Goal: Transaction & Acquisition: Purchase product/service

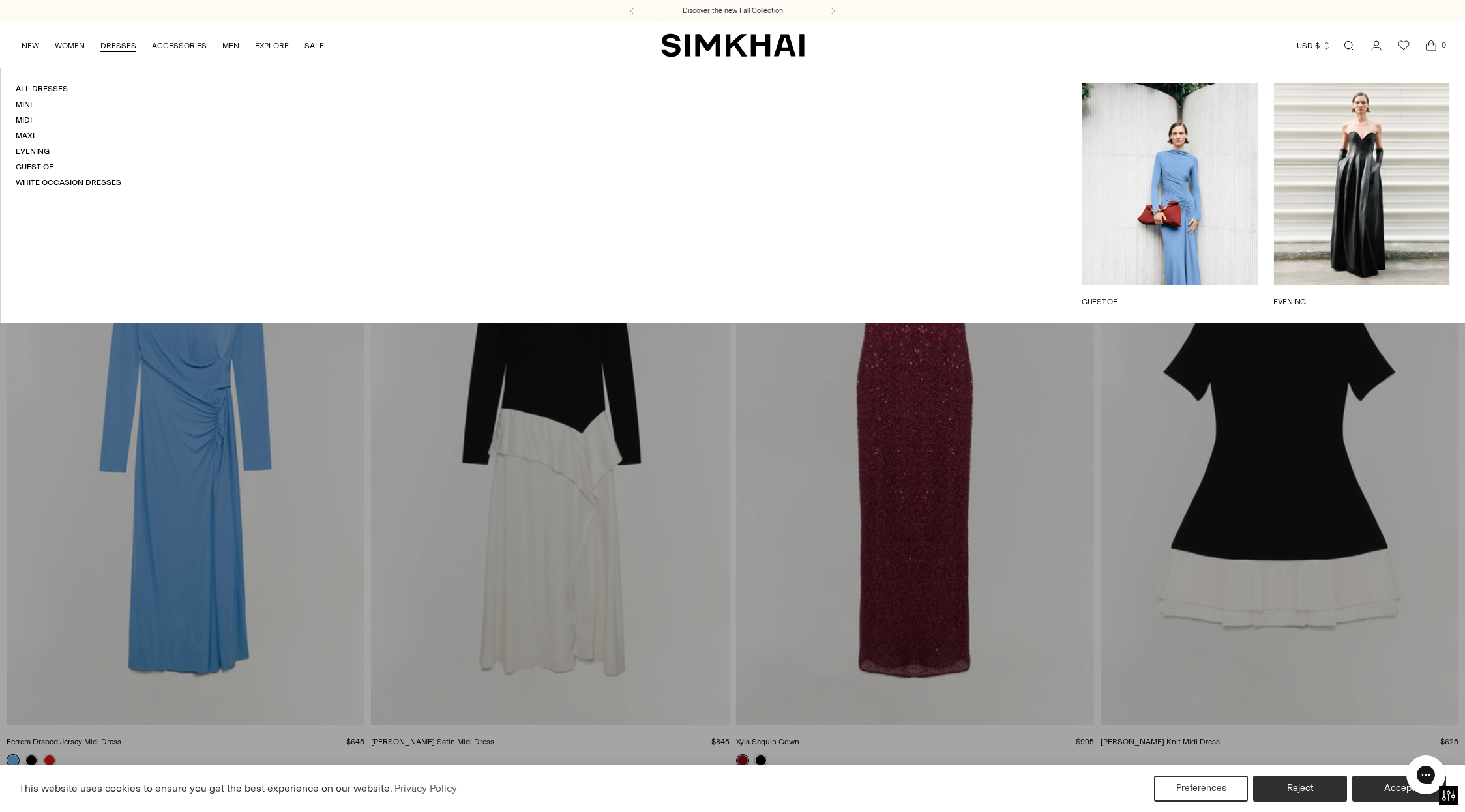
click at [32, 134] on link "Maxi" at bounding box center [25, 135] width 19 height 9
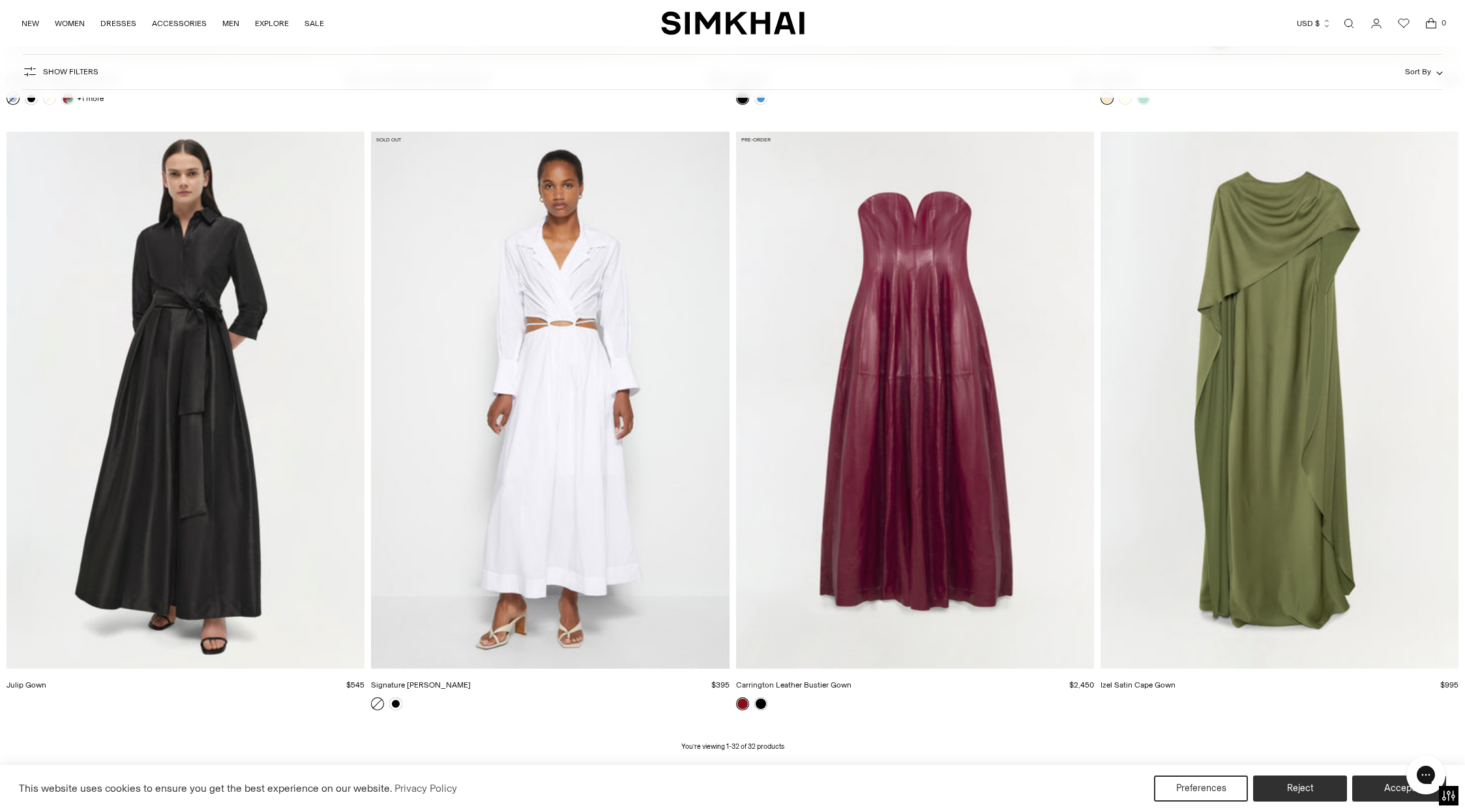
scroll to position [4278, 0]
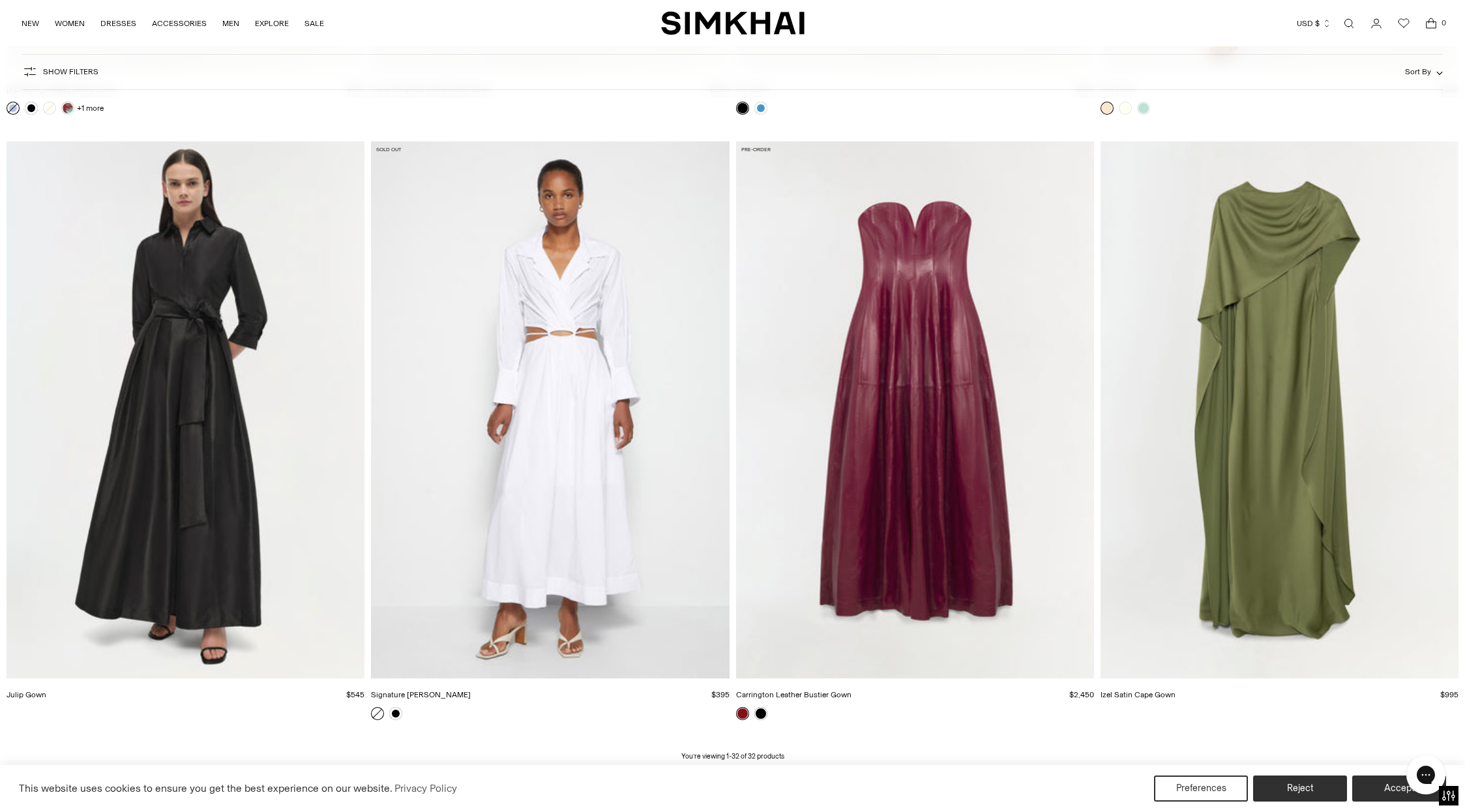
click at [0, 0] on img "Julip Gown" at bounding box center [0, 0] width 0 height 0
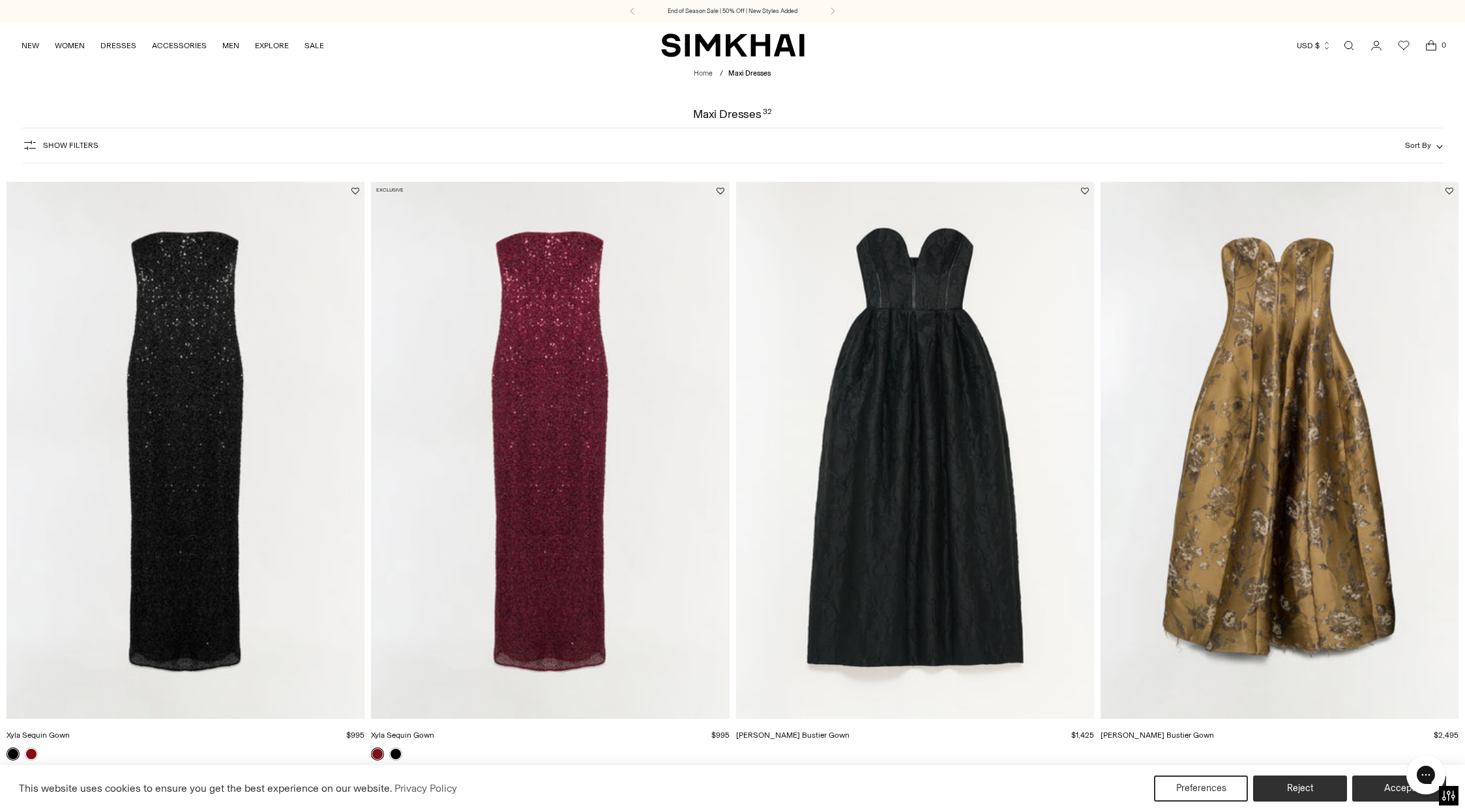
scroll to position [0, 0]
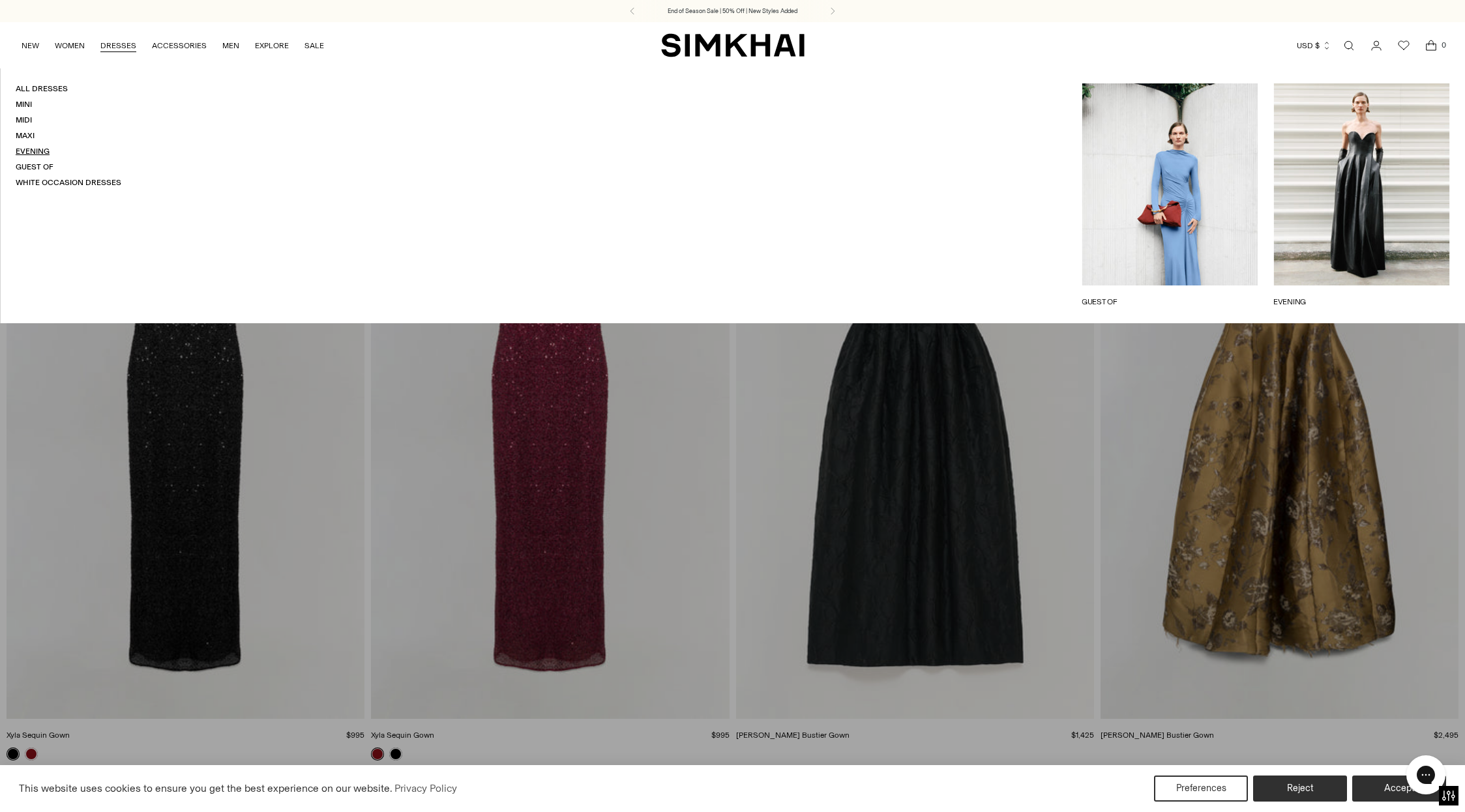
click at [34, 149] on link "Evening" at bounding box center [33, 151] width 34 height 9
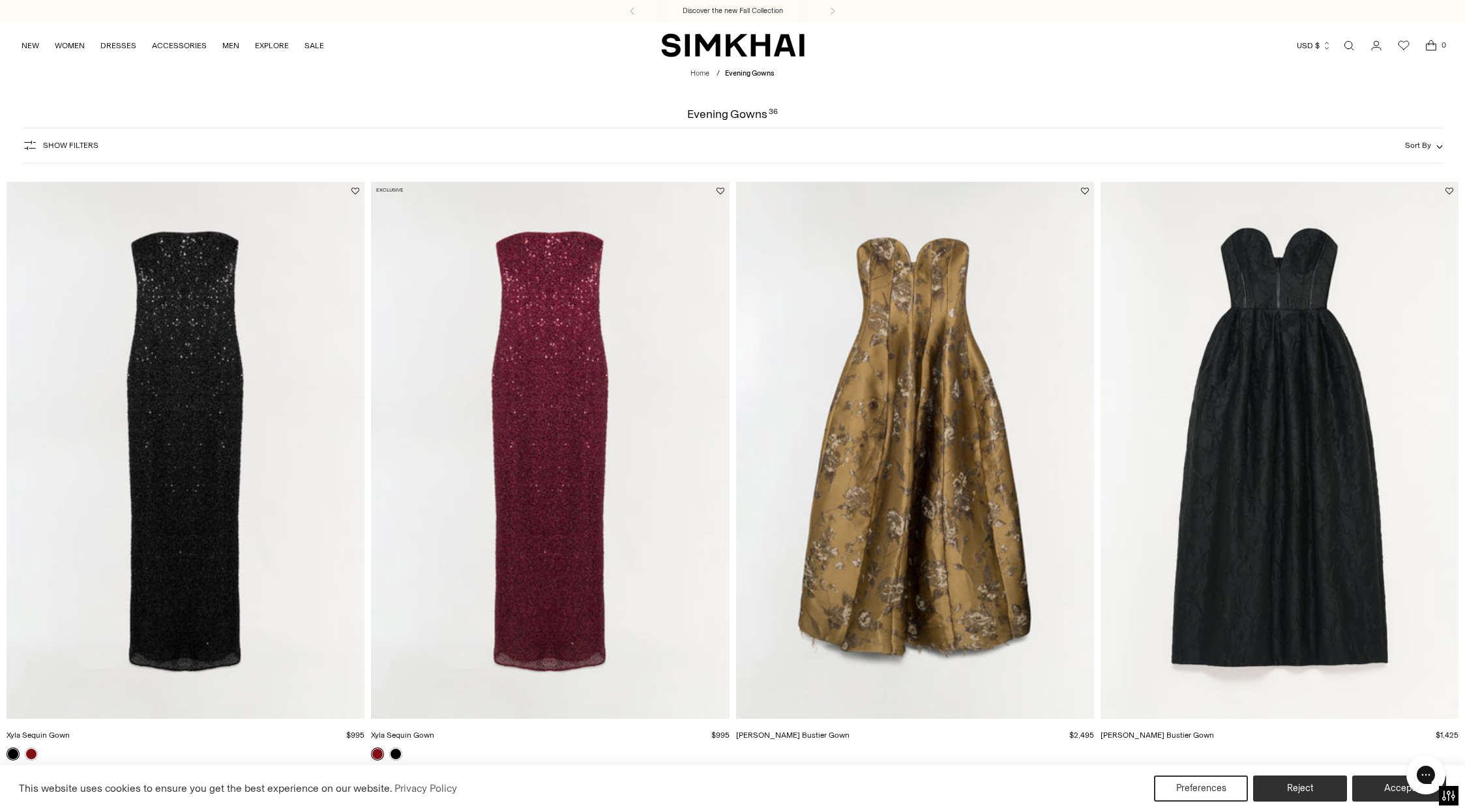
click at [75, 146] on span "Show Filters" at bounding box center [71, 145] width 56 height 9
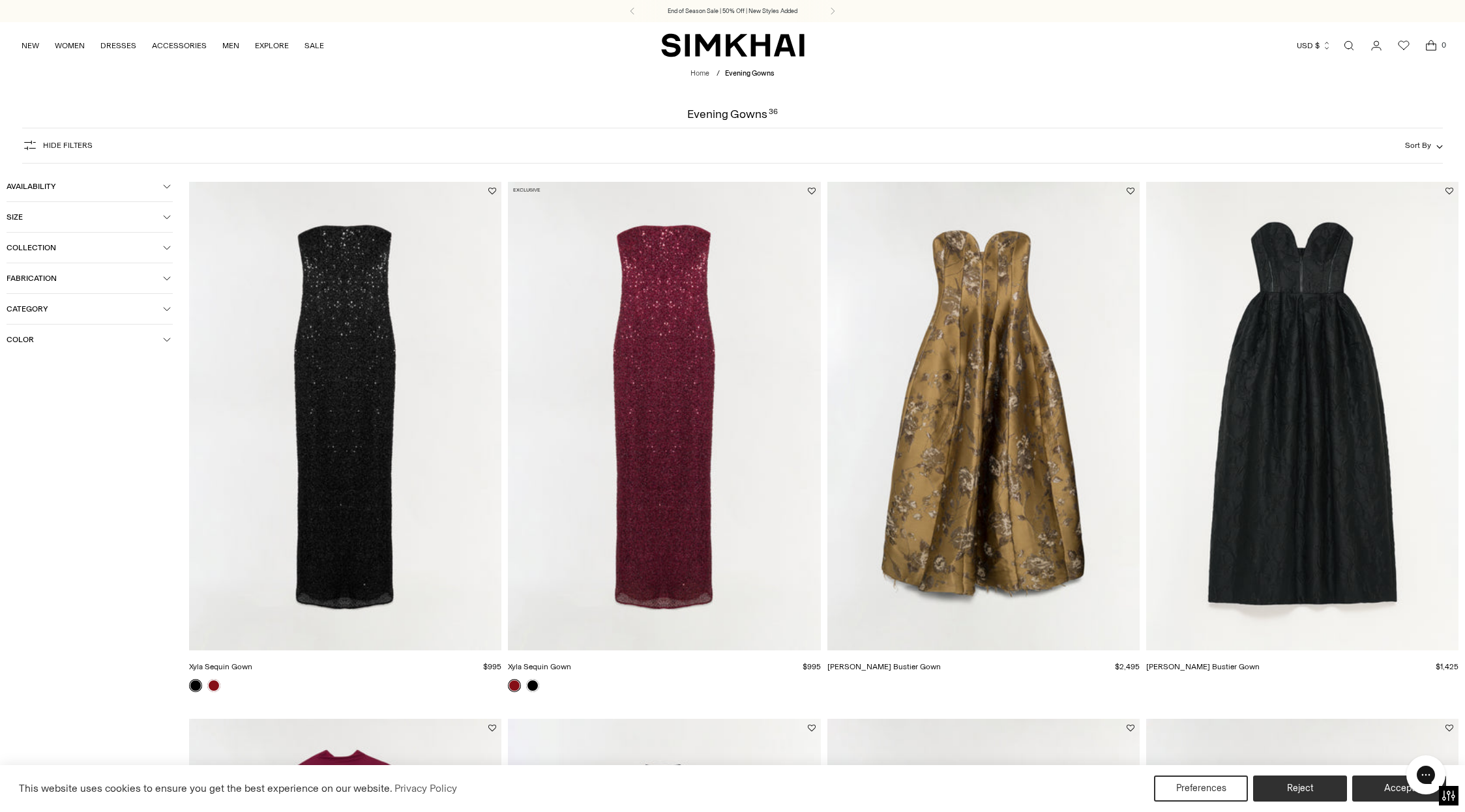
click at [63, 346] on button "Color" at bounding box center [89, 339] width 166 height 30
click at [47, 392] on span "Black" at bounding box center [37, 390] width 27 height 12
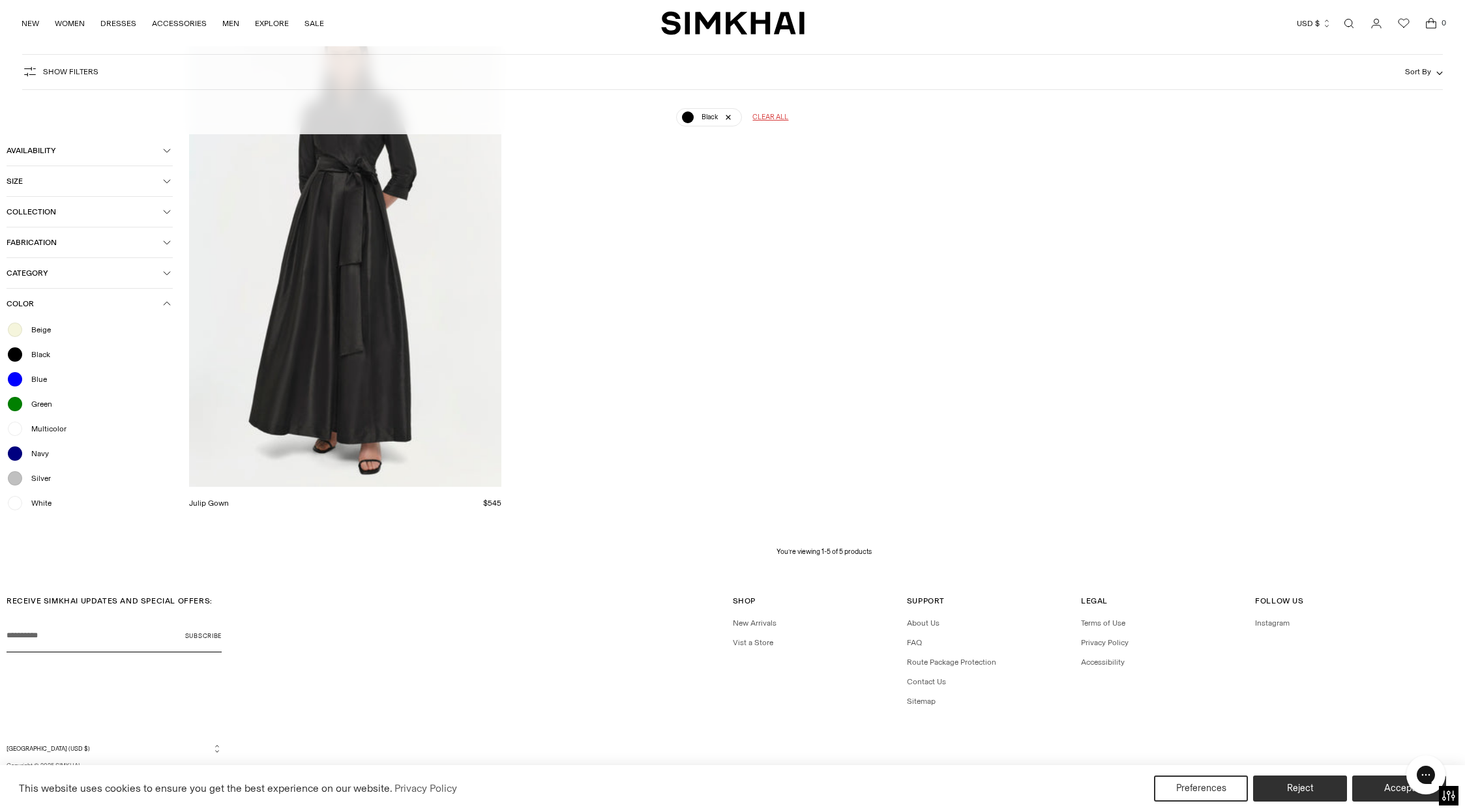
scroll to position [737, 0]
